Goal: Task Accomplishment & Management: Use online tool/utility

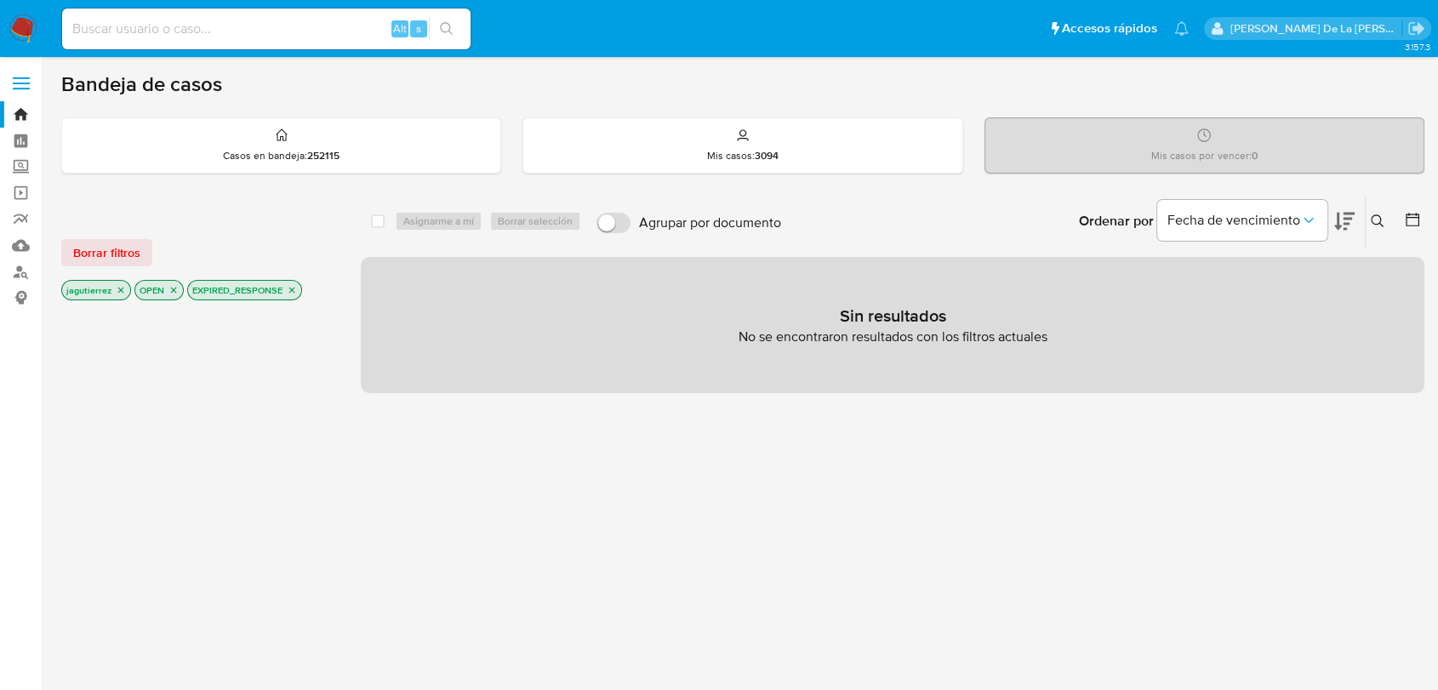
click at [118, 288] on icon "close-filter" at bounding box center [121, 290] width 10 height 10
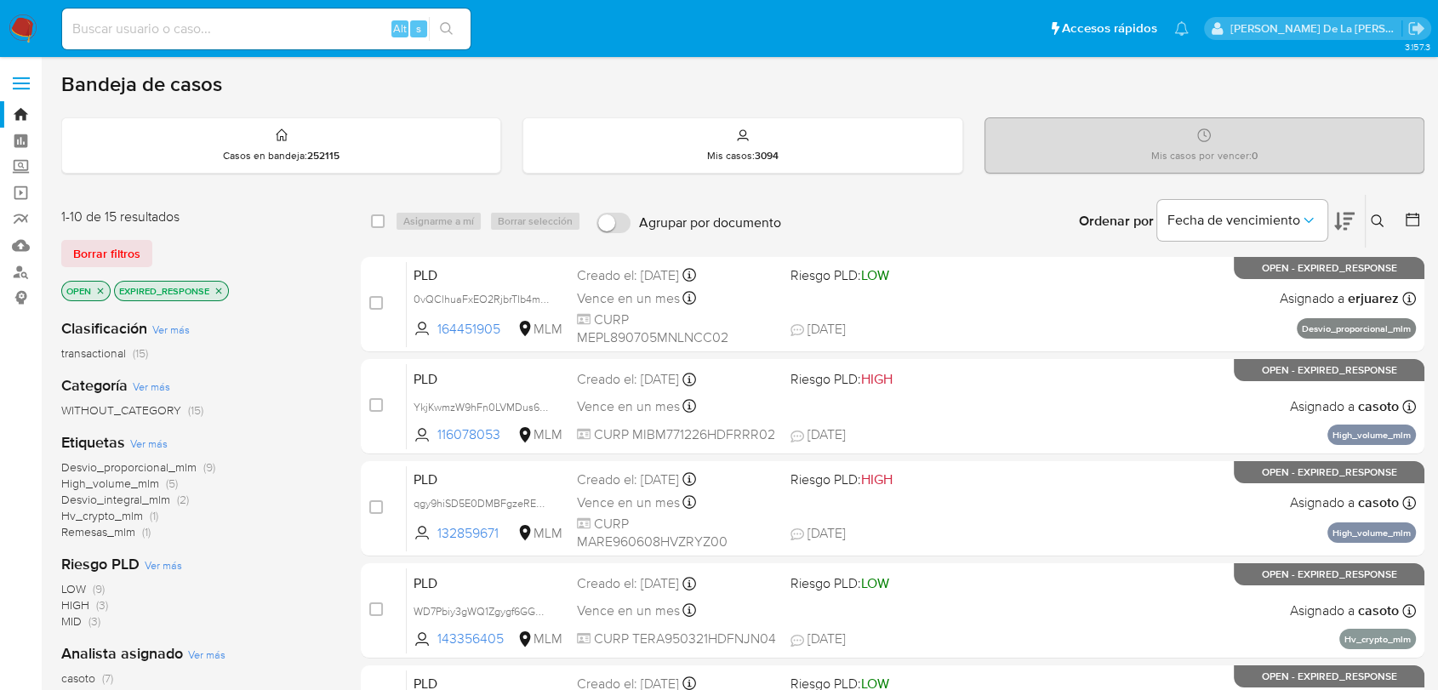
click at [102, 296] on p "OPEN" at bounding box center [86, 291] width 48 height 19
click at [99, 286] on icon "close-filter" at bounding box center [100, 291] width 10 height 10
click at [164, 290] on icon "close-filter" at bounding box center [166, 291] width 6 height 6
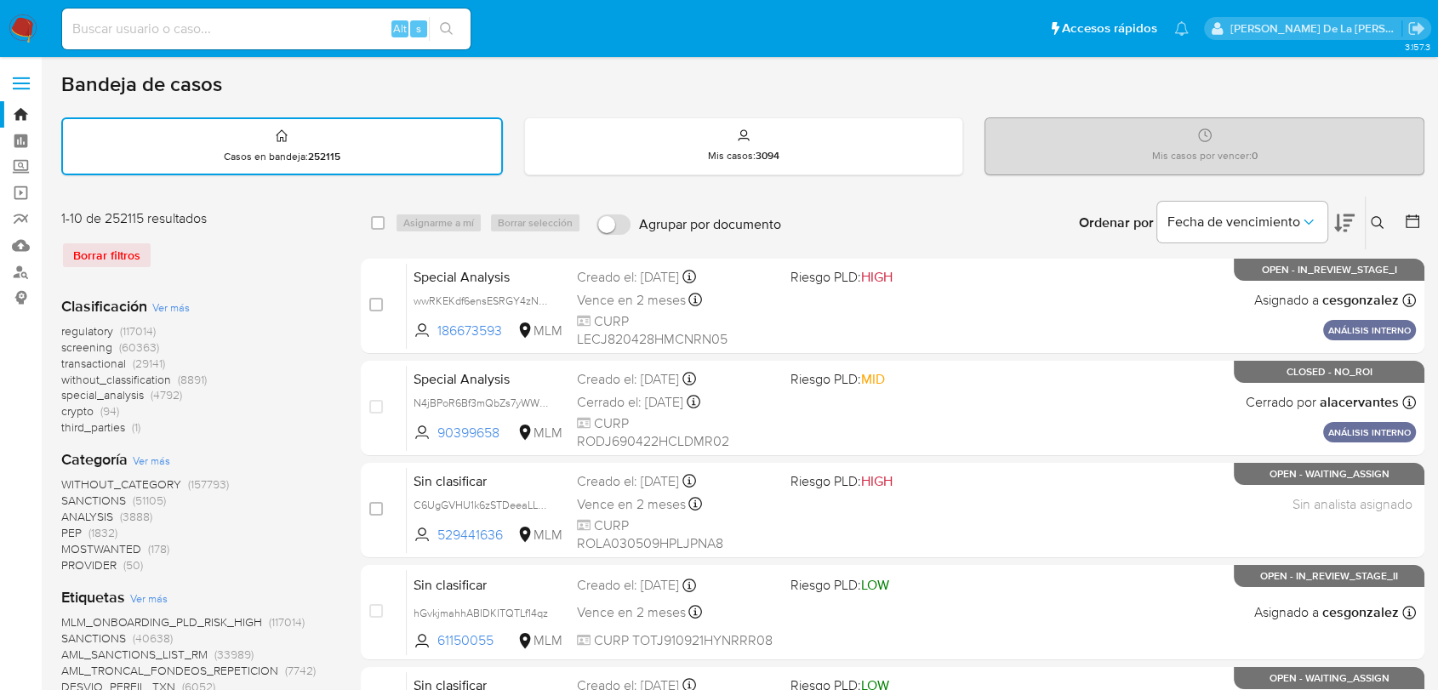
click at [30, 29] on img at bounding box center [23, 28] width 29 height 29
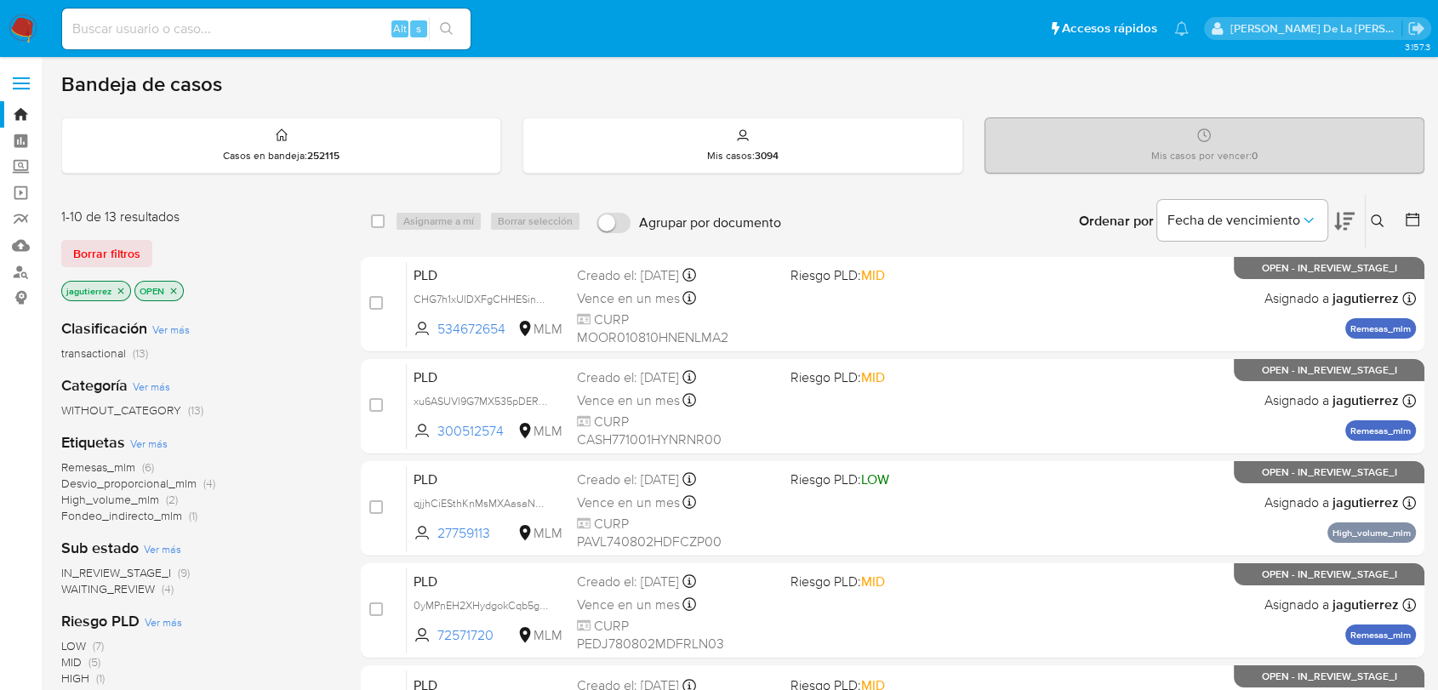
click at [123, 294] on p "jagutierrez" at bounding box center [96, 291] width 68 height 19
click at [120, 290] on icon "close-filter" at bounding box center [121, 291] width 10 height 10
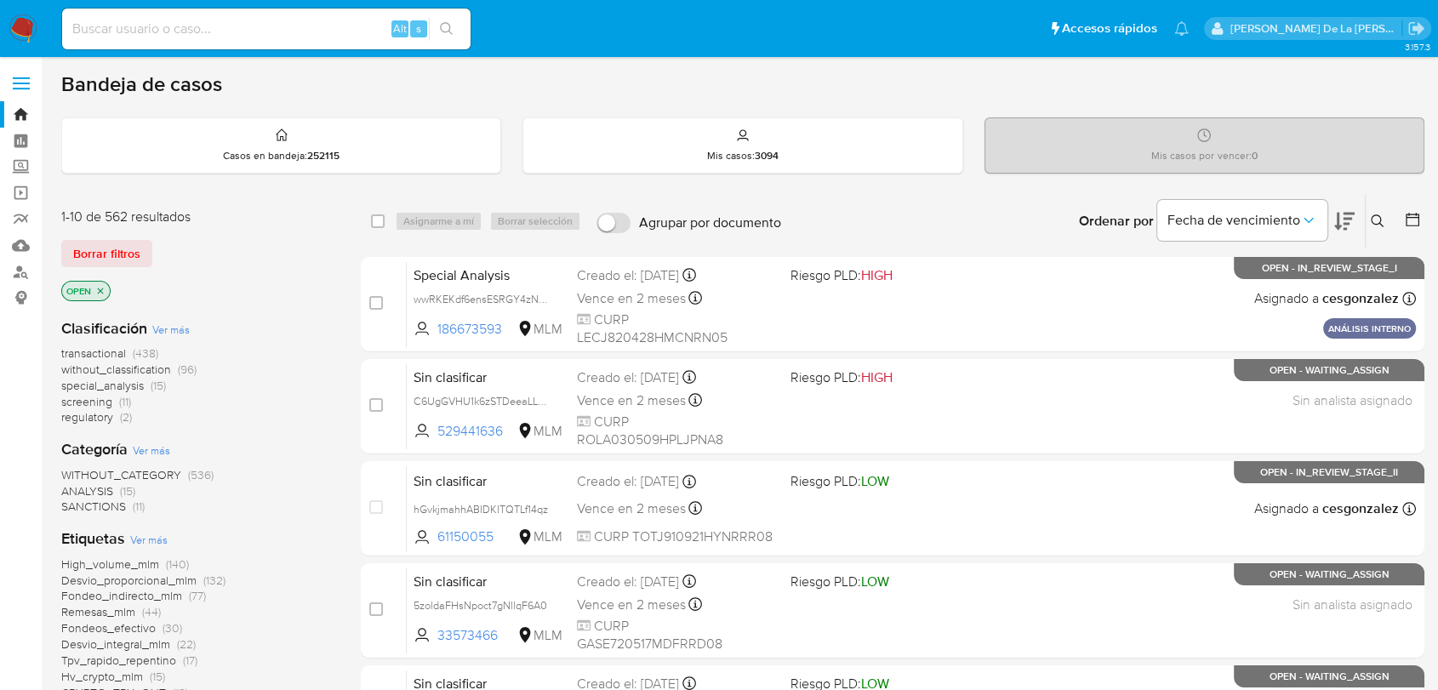
click at [95, 401] on span "screening" at bounding box center [86, 401] width 51 height 17
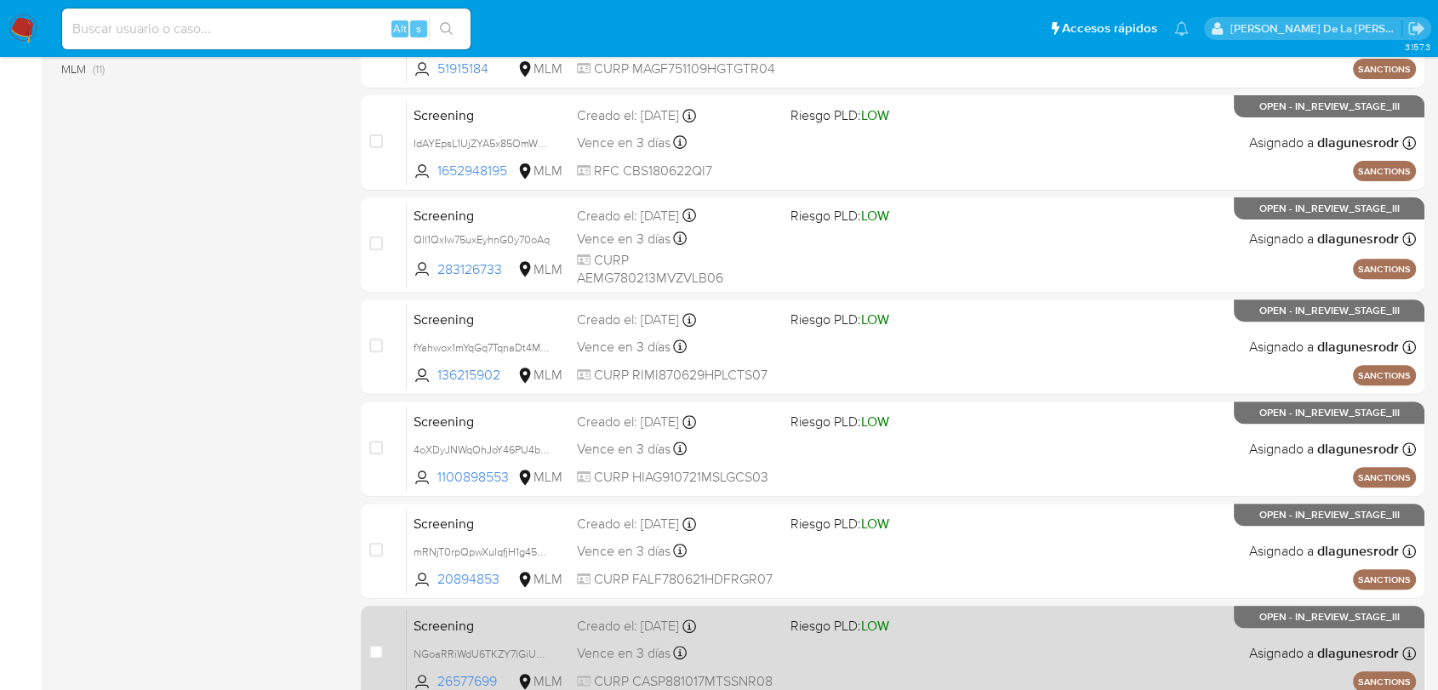
scroll to position [653, 0]
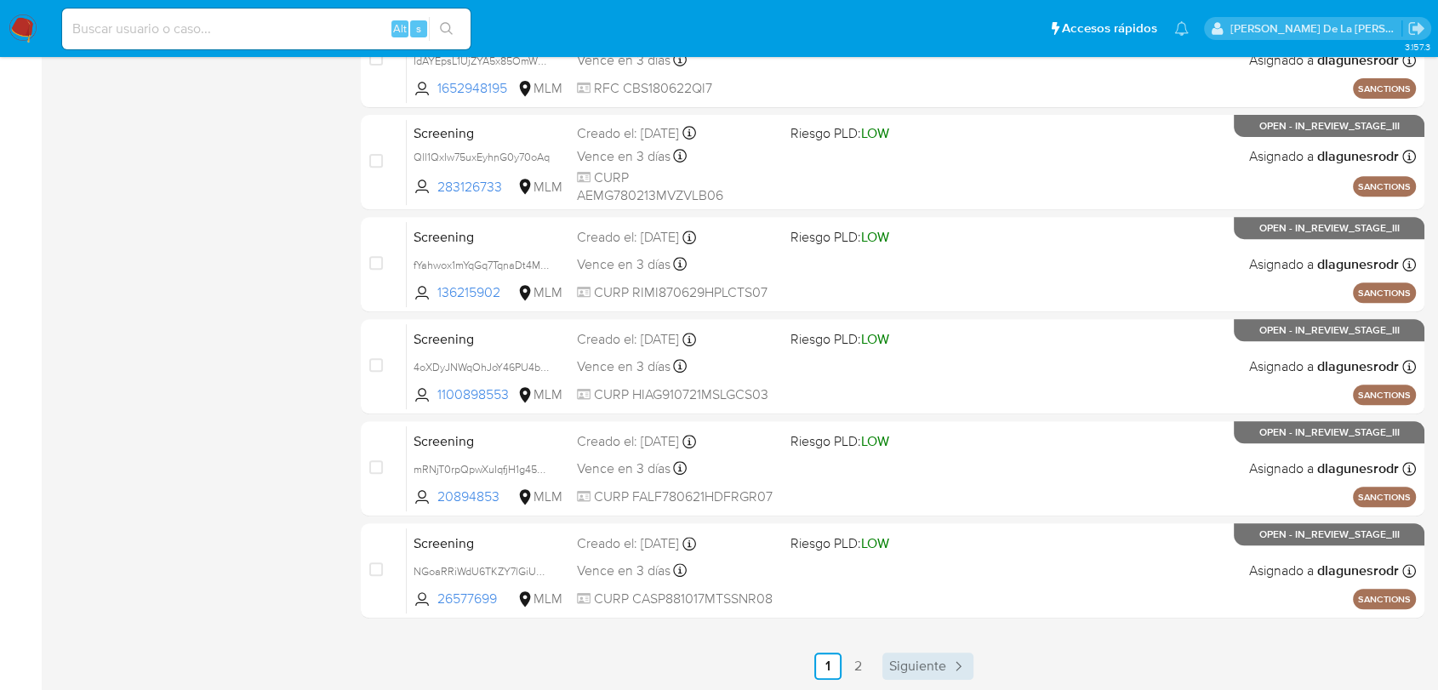
click at [932, 672] on span "Siguiente" at bounding box center [917, 666] width 57 height 14
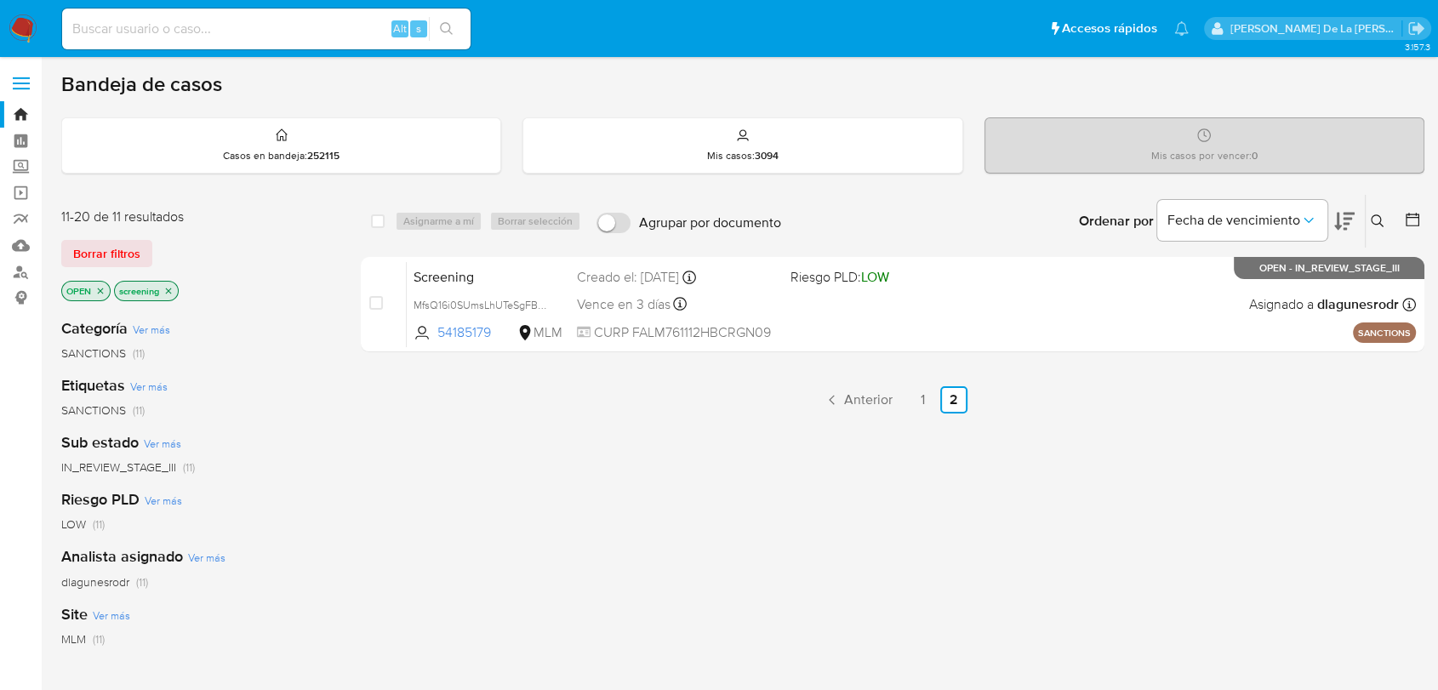
click at [9, 29] on img at bounding box center [23, 28] width 29 height 29
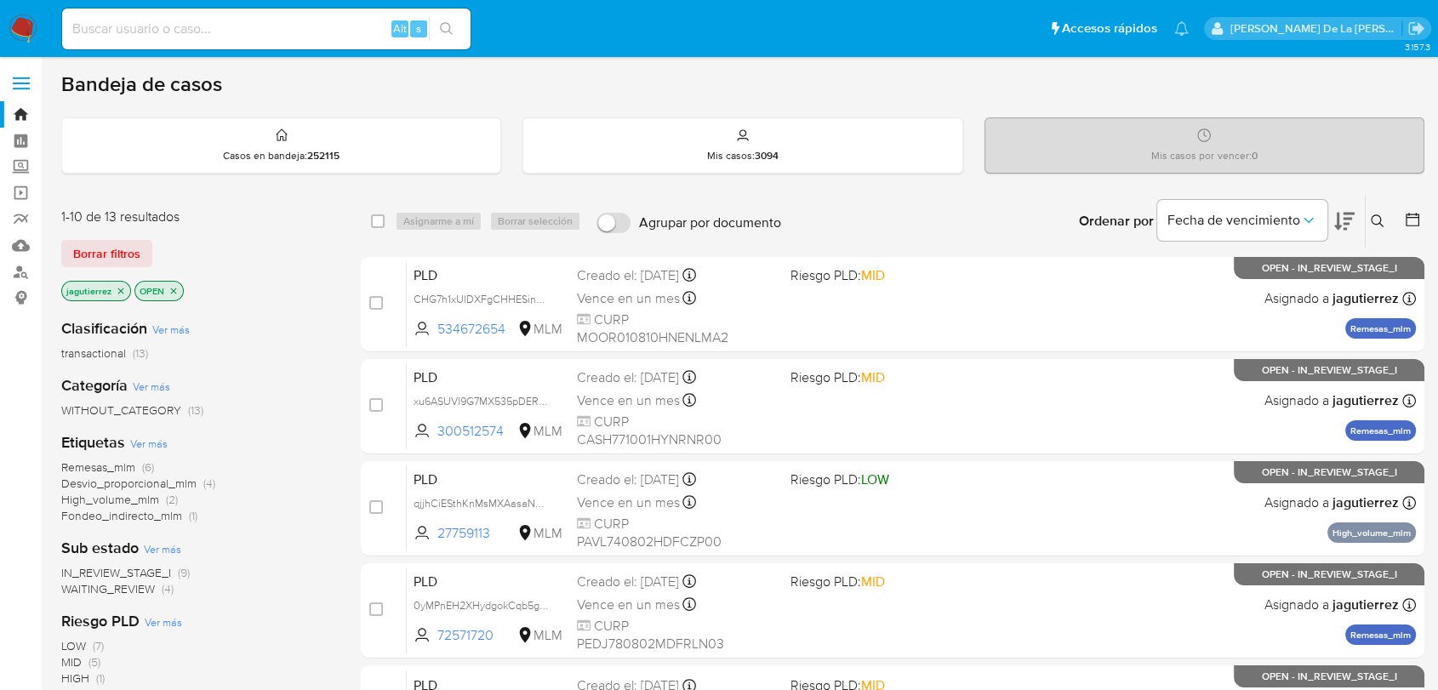
scroll to position [94, 0]
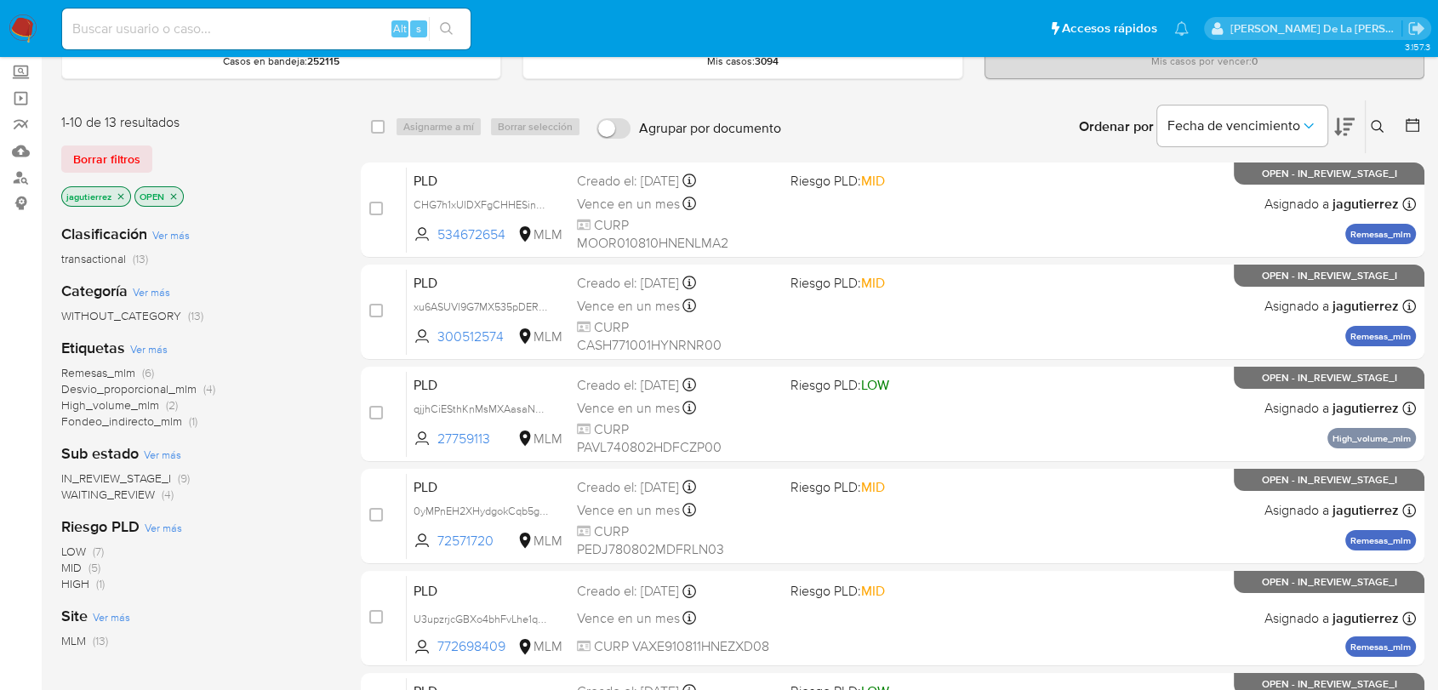
click at [138, 493] on span "WAITING_REVIEW" at bounding box center [108, 494] width 94 height 17
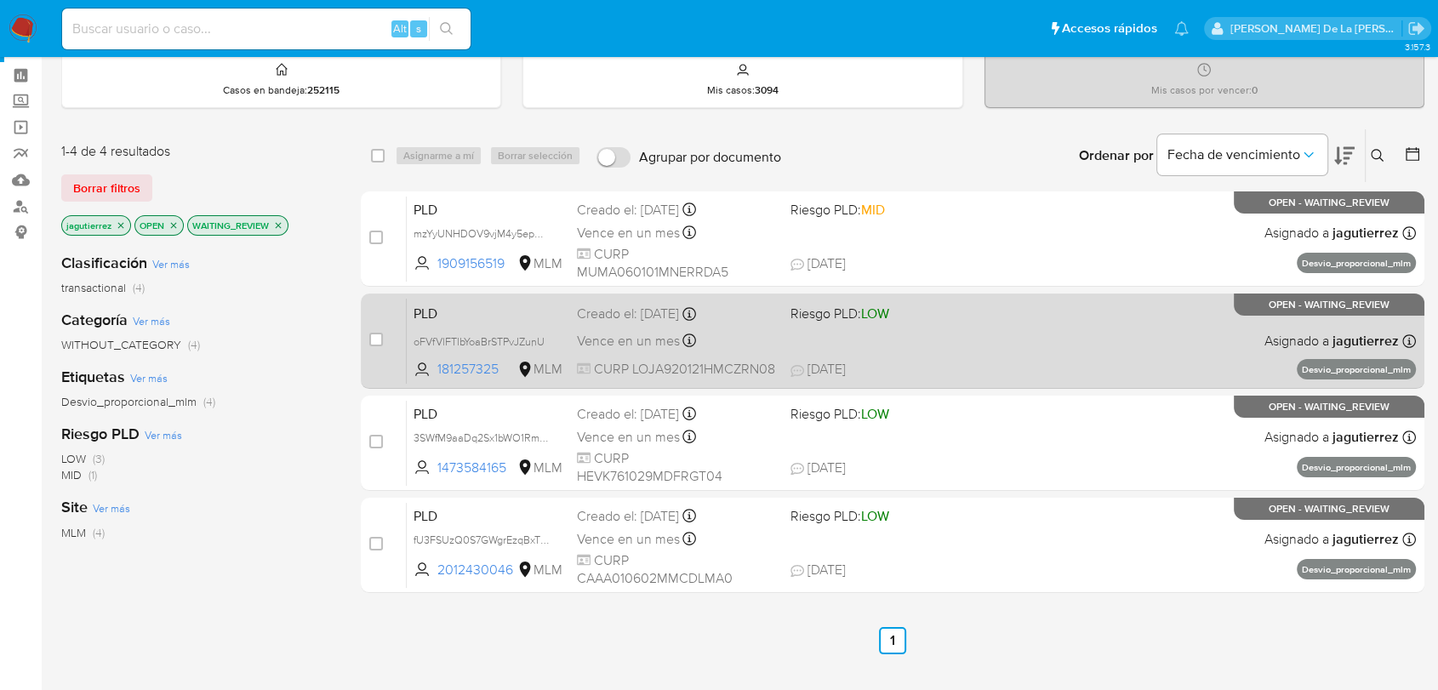
scroll to position [94, 0]
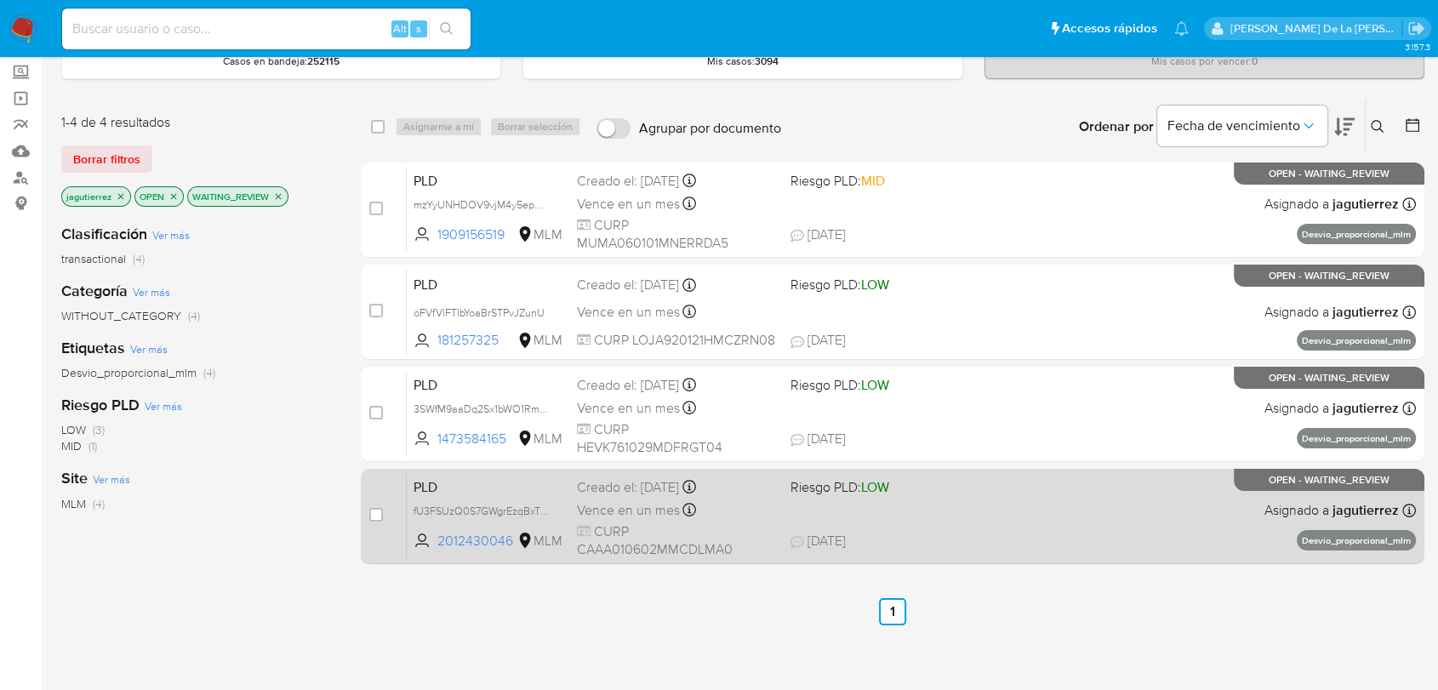
click at [974, 523] on div "PLD fU3FSUzQ0S7GWgrEzqBxTE1g 2012430046 MLM Riesgo PLD: LOW Creado el: [DATE] C…" at bounding box center [911, 516] width 1009 height 86
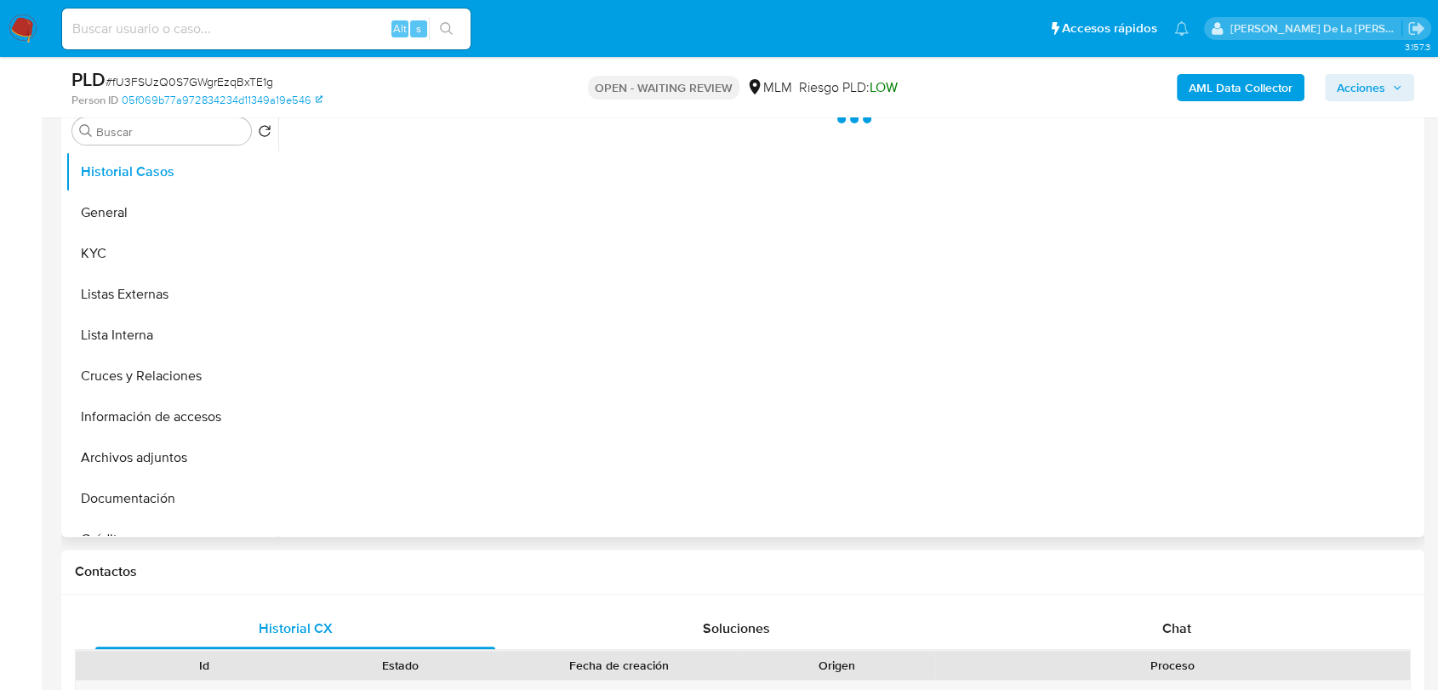
scroll to position [378, 0]
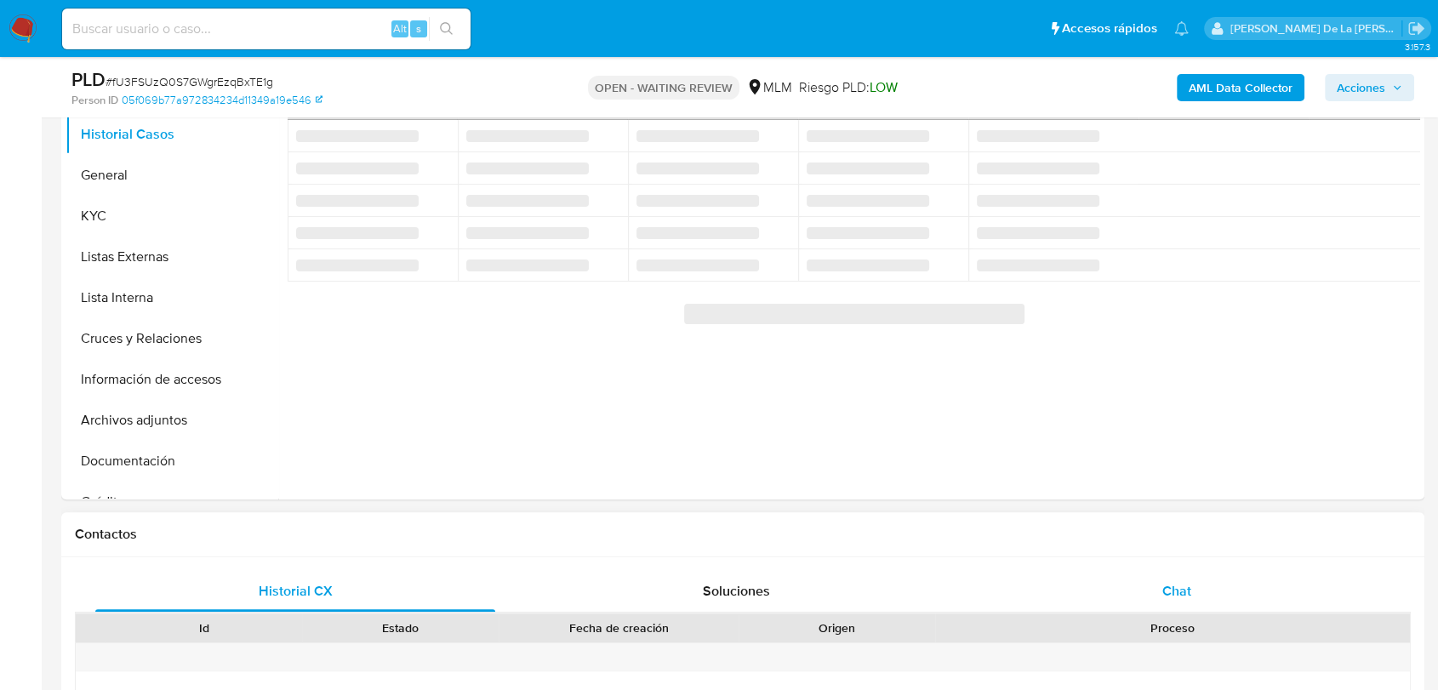
click at [1154, 579] on div "Chat" at bounding box center [1177, 591] width 400 height 41
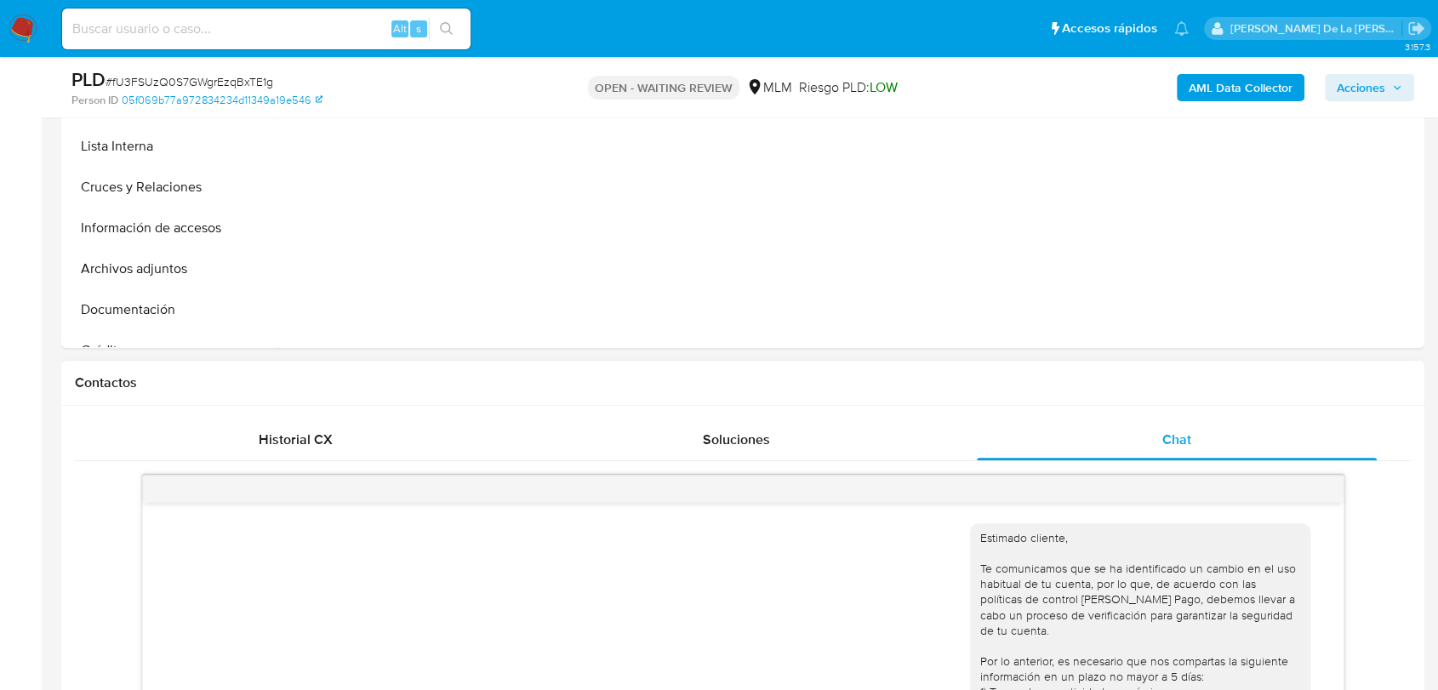
scroll to position [756, 0]
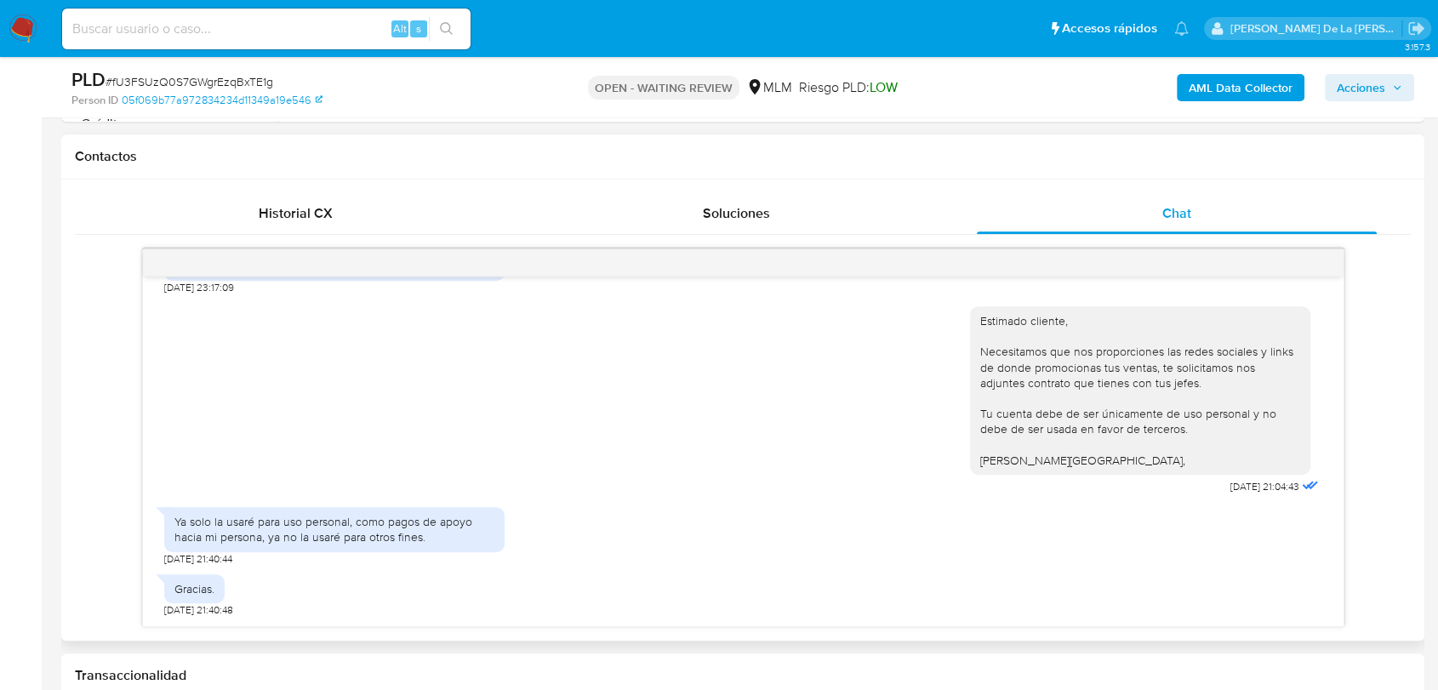
select select "10"
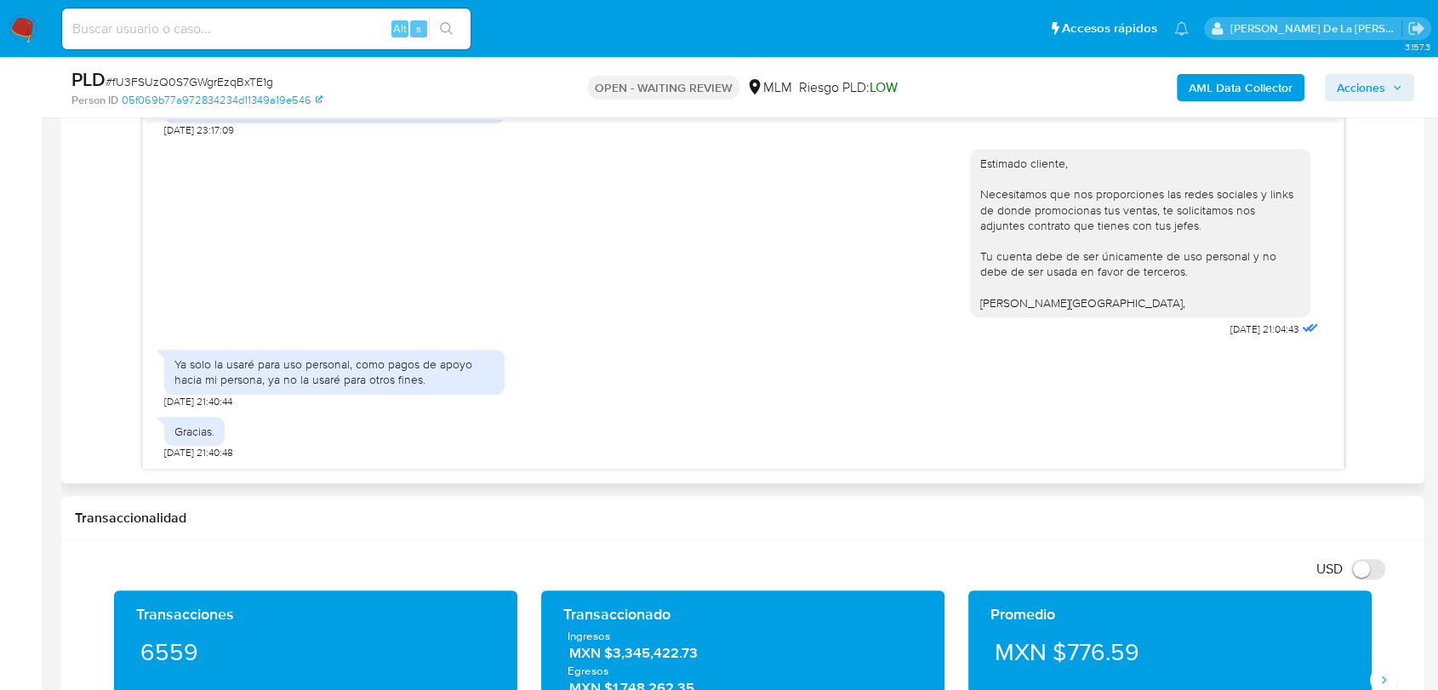
scroll to position [567, 0]
